Goal: Task Accomplishment & Management: Use online tool/utility

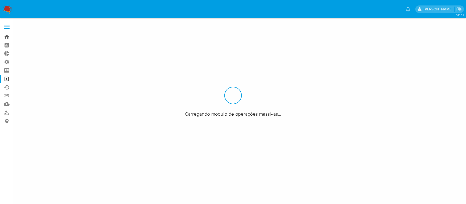
click at [7, 36] on link "Bandeja" at bounding box center [32, 37] width 65 height 8
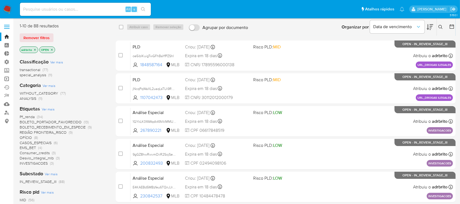
click at [6, 78] on link "Operações em massa" at bounding box center [32, 79] width 65 height 8
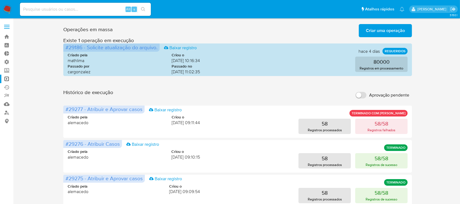
click at [380, 30] on span "Criar uma operação" at bounding box center [385, 31] width 39 height 12
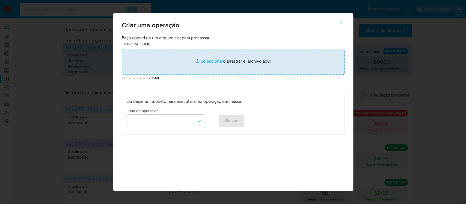
click at [208, 59] on input "file" at bounding box center [233, 62] width 223 height 26
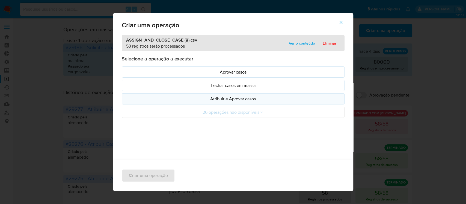
click at [219, 98] on p "Atribuir e Aprovar casos" at bounding box center [233, 99] width 214 height 6
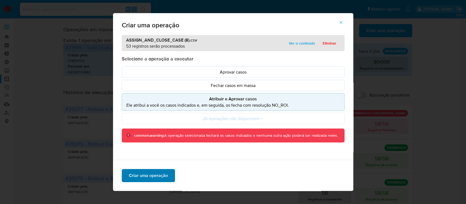
click at [146, 173] on span "Criar uma operação" at bounding box center [148, 175] width 39 height 12
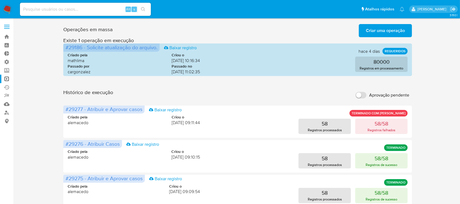
click at [390, 27] on span "Criar uma operação" at bounding box center [385, 31] width 39 height 12
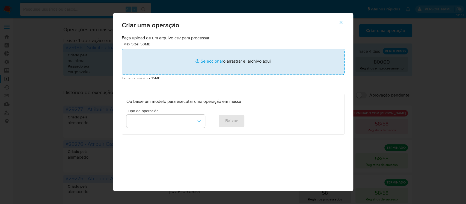
click at [214, 61] on input "file" at bounding box center [233, 62] width 223 height 26
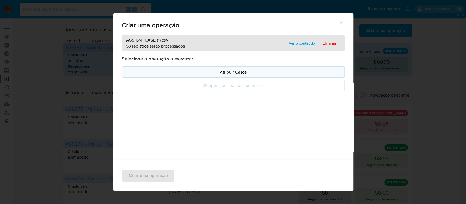
click at [240, 71] on p "Atribuir Casos" at bounding box center [233, 72] width 214 height 6
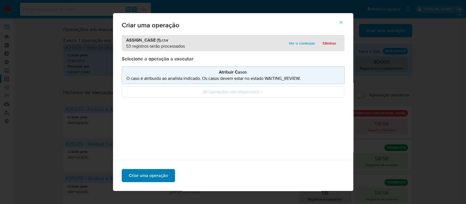
click at [156, 177] on span "Criar uma operação" at bounding box center [148, 175] width 39 height 12
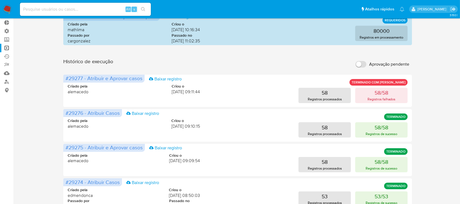
scroll to position [32, 0]
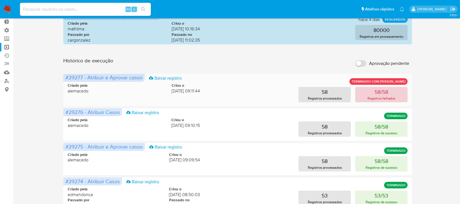
click at [395, 94] on button "58/58 Registros falhados" at bounding box center [382, 94] width 52 height 15
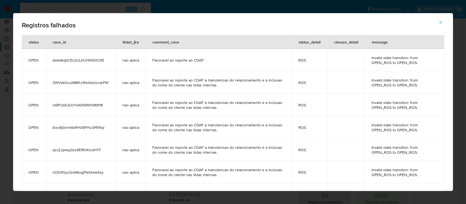
click at [441, 23] on icon "button" at bounding box center [440, 22] width 3 height 3
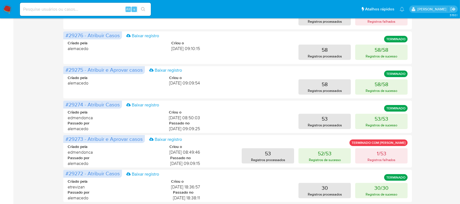
scroll to position [0, 0]
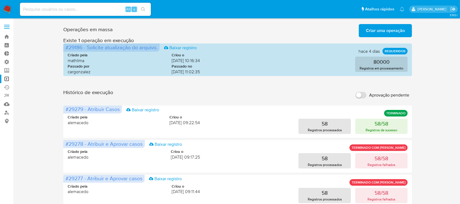
click at [375, 31] on span "Criar uma operação" at bounding box center [385, 31] width 39 height 12
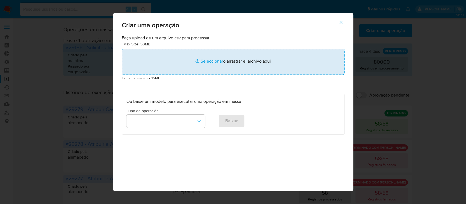
click at [208, 62] on input "file" at bounding box center [233, 62] width 223 height 26
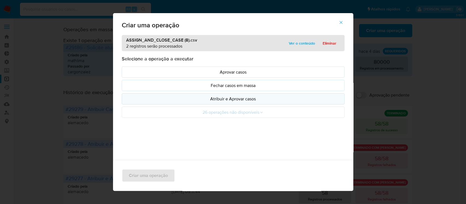
click at [232, 99] on p "Atribuir e Aprovar casos" at bounding box center [233, 99] width 214 height 6
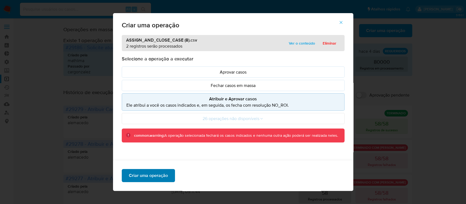
click at [149, 174] on span "Criar uma operação" at bounding box center [148, 175] width 39 height 12
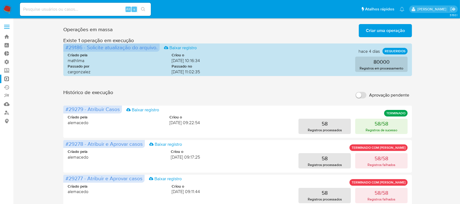
click at [398, 36] on span "Criar uma operação" at bounding box center [385, 31] width 39 height 12
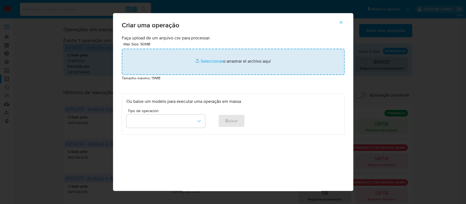
click at [206, 61] on input "file" at bounding box center [233, 62] width 223 height 26
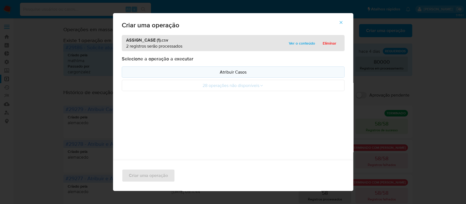
click at [229, 73] on p "Atribuir Casos" at bounding box center [233, 72] width 214 height 6
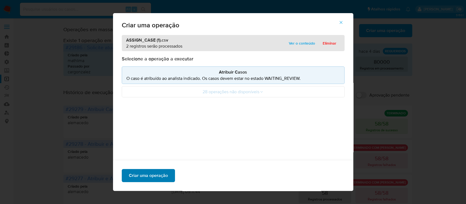
click at [146, 173] on span "Criar uma operação" at bounding box center [148, 175] width 39 height 12
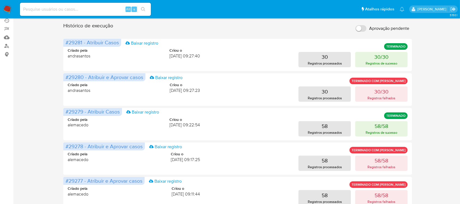
scroll to position [68, 0]
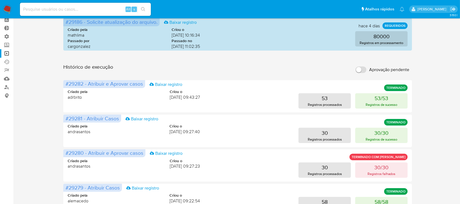
scroll to position [23, 0]
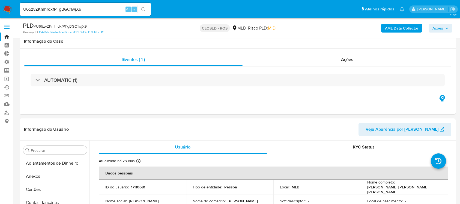
select select "10"
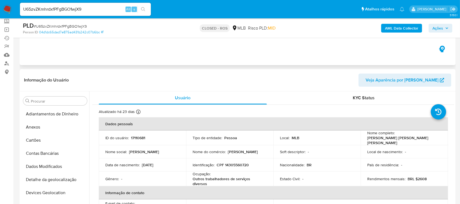
scroll to position [231, 0]
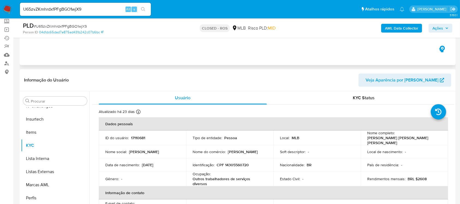
click at [111, 57] on div "Eventos ( 1 ) Ações AUTOMATIC (1)" at bounding box center [238, 32] width 436 height 66
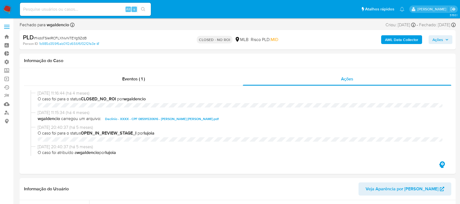
select select "10"
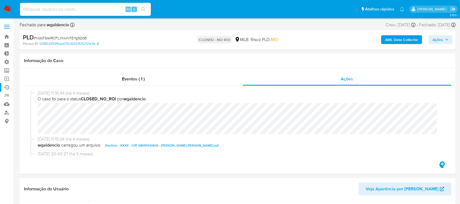
scroll to position [231, 0]
click at [8, 87] on link "Ejecuções automáticas" at bounding box center [32, 87] width 65 height 8
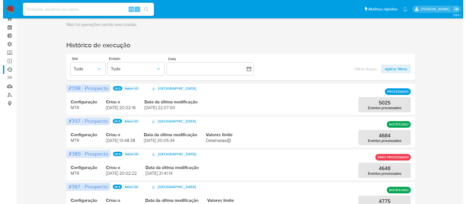
scroll to position [18, 0]
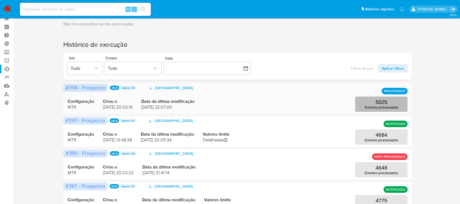
click at [385, 102] on p "5025" at bounding box center [382, 102] width 12 height 6
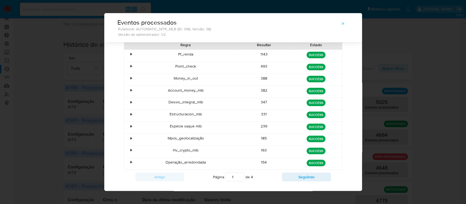
scroll to position [45, 0]
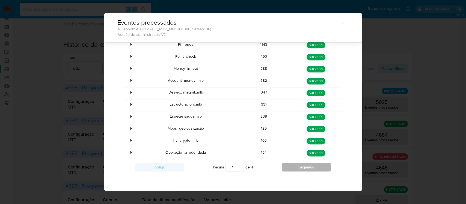
click at [290, 164] on button "Seguindo" at bounding box center [306, 167] width 49 height 9
click at [292, 166] on button "Seguindo" at bounding box center [306, 167] width 49 height 9
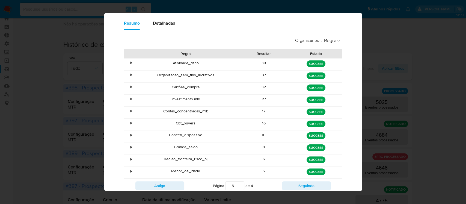
scroll to position [38, 0]
click at [149, 189] on button "Antigo" at bounding box center [159, 185] width 49 height 9
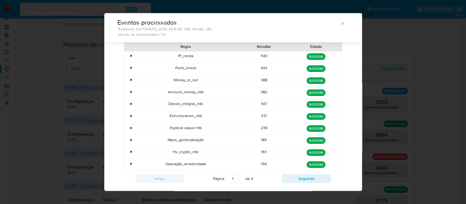
scroll to position [33, 0]
click at [288, 176] on button "Seguindo" at bounding box center [306, 178] width 49 height 9
type input "2"
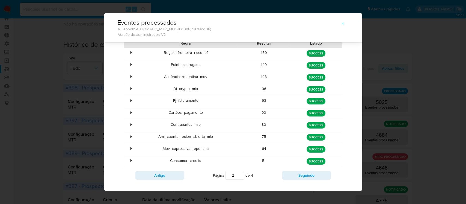
scroll to position [37, 0]
drag, startPoint x: 218, startPoint y: 135, endPoint x: 153, endPoint y: 135, distance: 65.0
click at [153, 135] on div "Aml_cuenta_recien_abierta_mlb" at bounding box center [186, 137] width 104 height 12
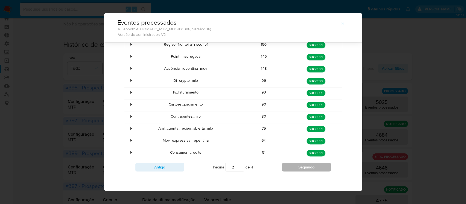
click at [291, 168] on button "Seguindo" at bounding box center [306, 167] width 49 height 9
click at [303, 166] on button "Seguindo" at bounding box center [306, 167] width 49 height 9
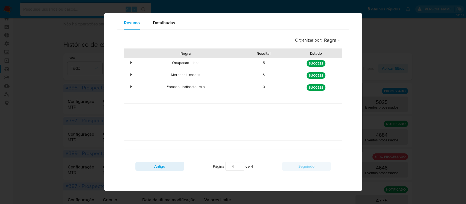
scroll to position [38, 0]
click at [158, 163] on button "Antigo" at bounding box center [159, 166] width 49 height 9
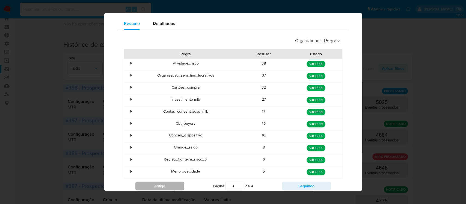
click at [158, 163] on div "Regiao_fronteira_risco_pj" at bounding box center [186, 161] width 104 height 12
click at [166, 184] on button "Antigo" at bounding box center [159, 185] width 49 height 9
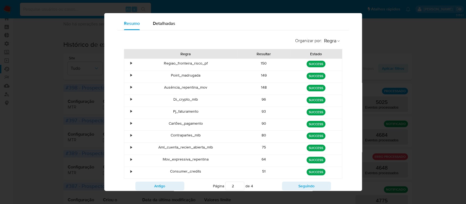
drag, startPoint x: 208, startPoint y: 63, endPoint x: 157, endPoint y: 65, distance: 50.3
click at [157, 65] on div "Regiao_fronteira_risco_pf" at bounding box center [186, 65] width 104 height 12
click at [161, 185] on button "Antigo" at bounding box center [159, 185] width 49 height 9
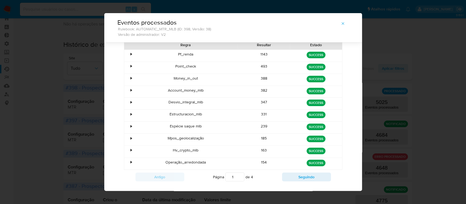
scroll to position [45, 0]
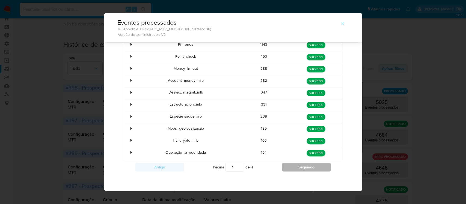
click at [289, 168] on button "Seguindo" at bounding box center [306, 167] width 49 height 9
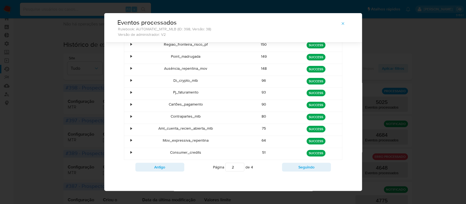
scroll to position [43, 0]
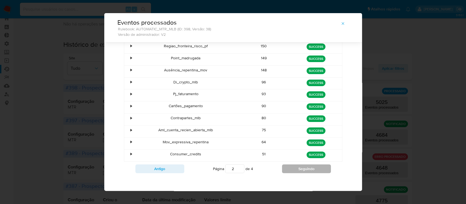
click at [299, 171] on button "Seguindo" at bounding box center [306, 168] width 49 height 9
type input "3"
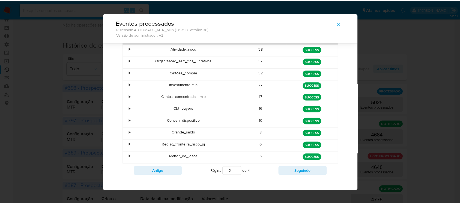
scroll to position [45, 0]
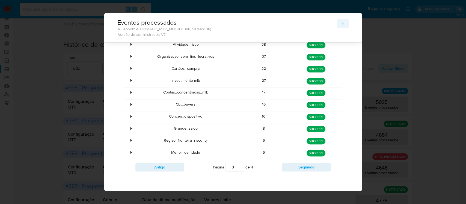
click at [341, 24] on icon "button" at bounding box center [343, 23] width 4 height 4
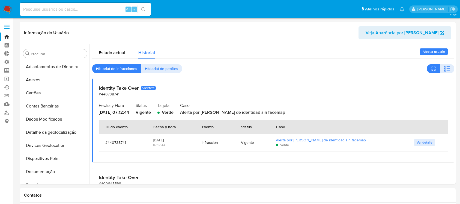
select select "10"
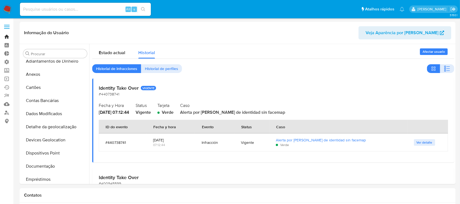
click at [5, 36] on link "Bandeja" at bounding box center [32, 37] width 65 height 8
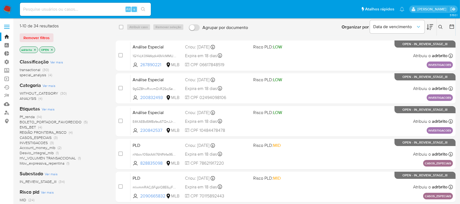
click at [35, 49] on icon "close-filter" at bounding box center [35, 50] width 2 height 2
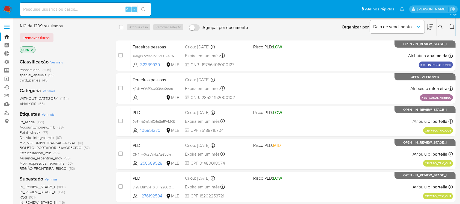
click at [34, 49] on icon "close-filter" at bounding box center [32, 49] width 3 height 3
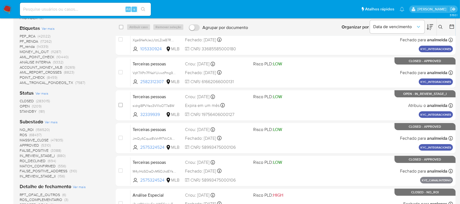
scroll to position [115, 0]
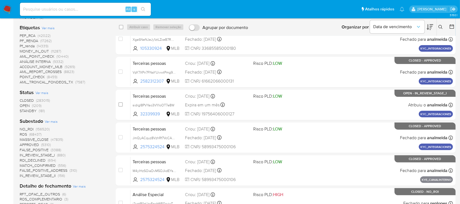
click at [25, 105] on span "OPEN" at bounding box center [25, 105] width 10 height 5
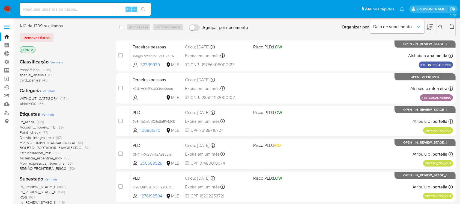
click at [6, 95] on link "relatórios" at bounding box center [32, 95] width 65 height 8
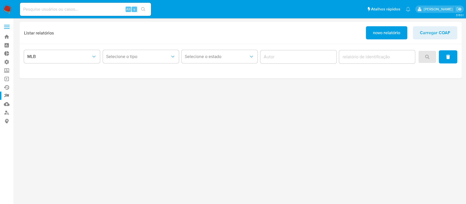
click at [7, 88] on link "Ejecuções automáticas" at bounding box center [32, 87] width 65 height 8
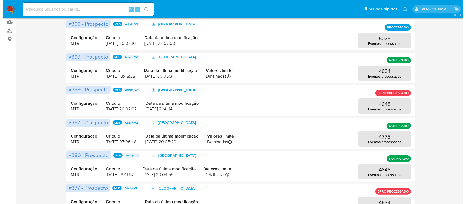
scroll to position [84, 0]
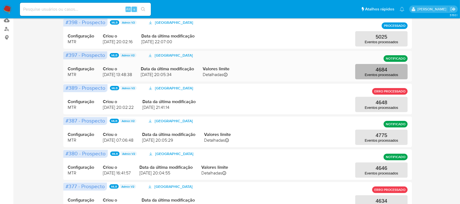
click at [387, 75] on p "Eventos processados" at bounding box center [381, 75] width 33 height 4
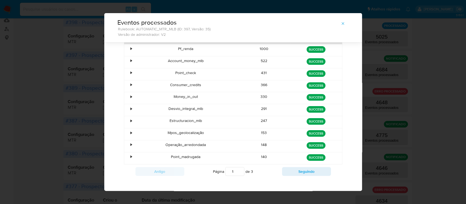
scroll to position [45, 0]
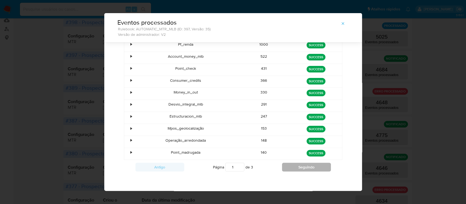
click at [295, 166] on button "Seguindo" at bounding box center [306, 167] width 49 height 9
click at [305, 168] on button "Seguindo" at bounding box center [306, 167] width 49 height 9
type input "3"
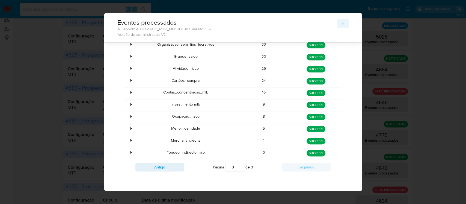
click at [343, 25] on button "button" at bounding box center [343, 23] width 12 height 9
